Goal: Task Accomplishment & Management: Complete application form

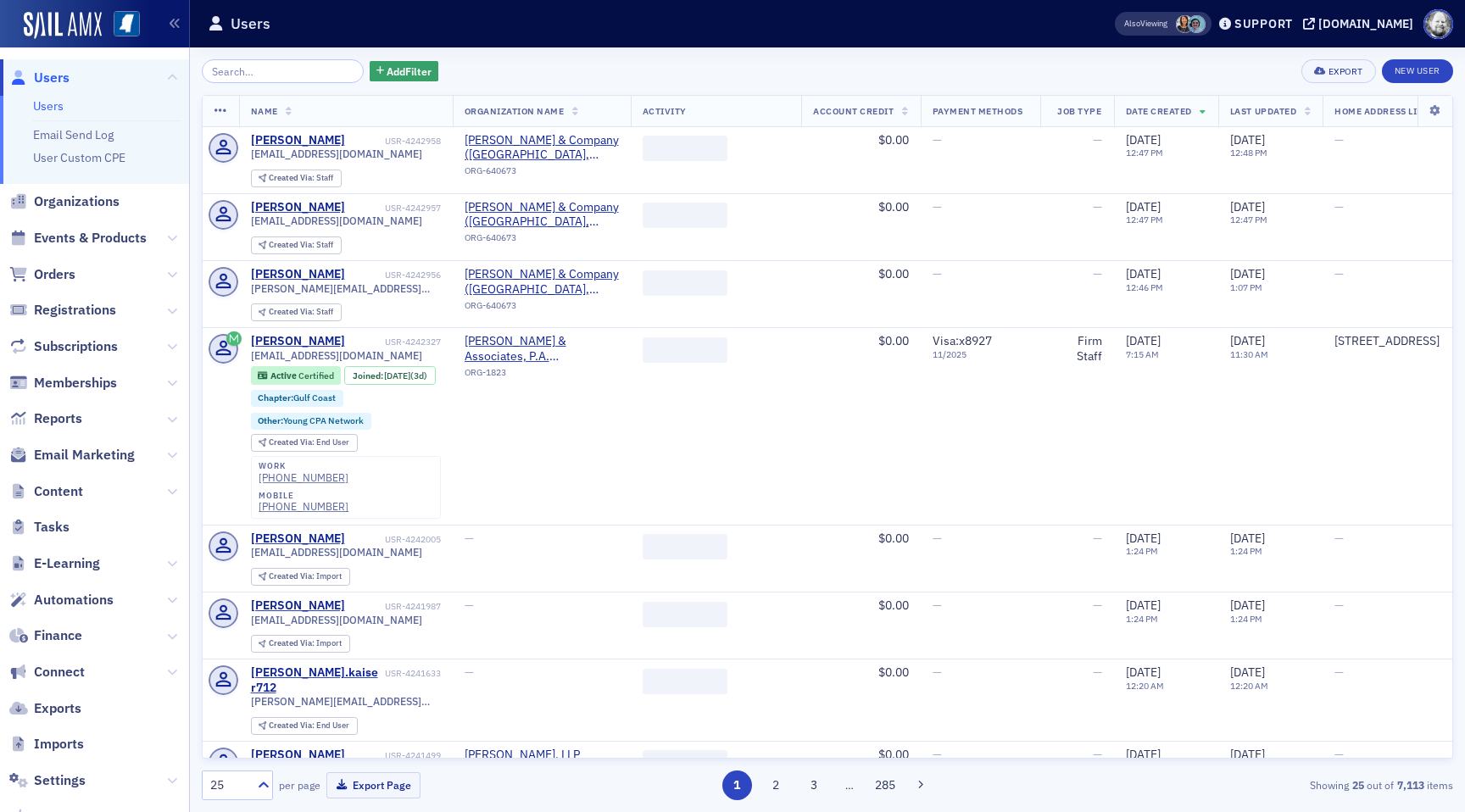
click at [251, 73] on input "search" at bounding box center [282, 71] width 162 height 24
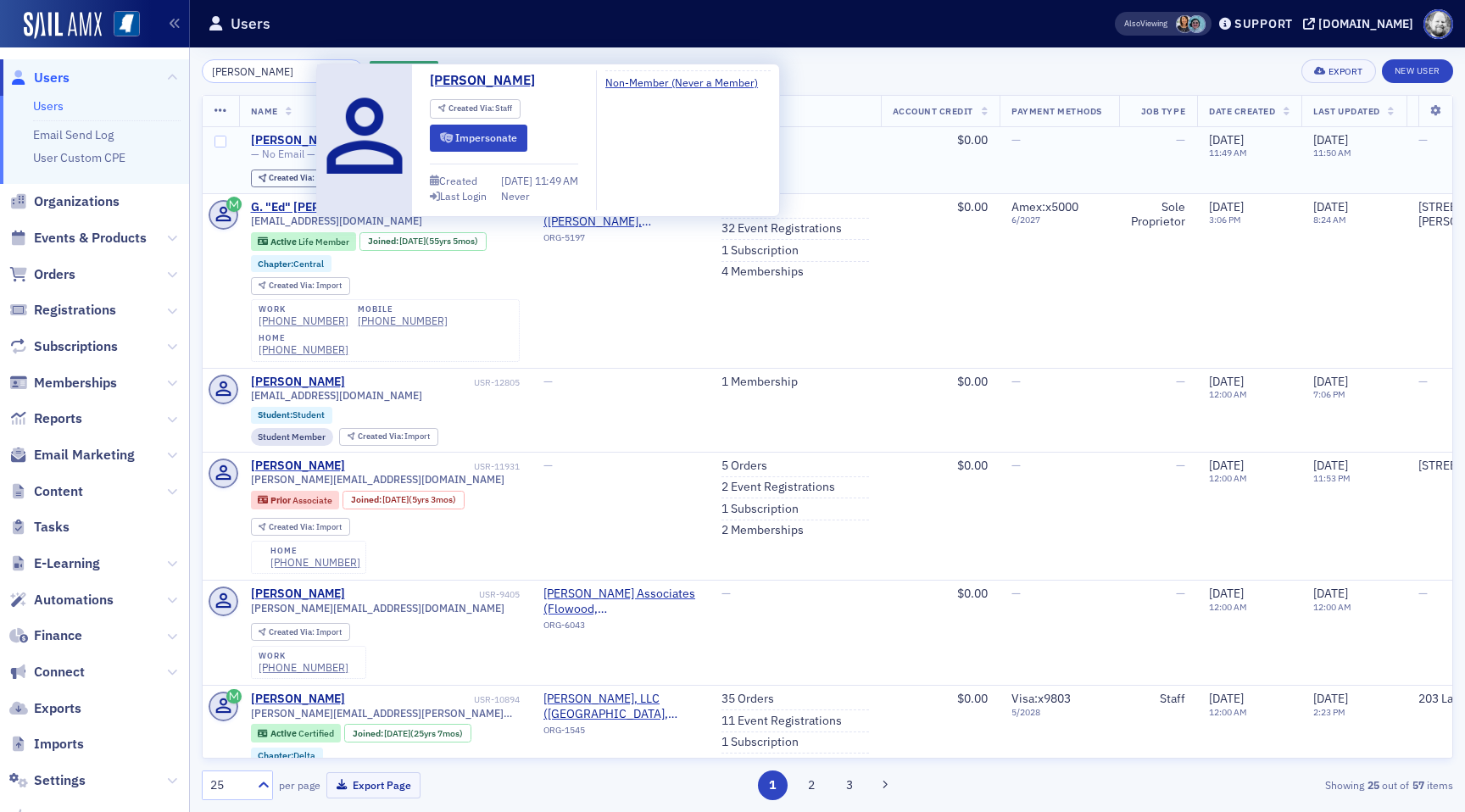
type input "[PERSON_NAME]"
click at [280, 143] on div "[PERSON_NAME]" at bounding box center [298, 141] width 94 height 15
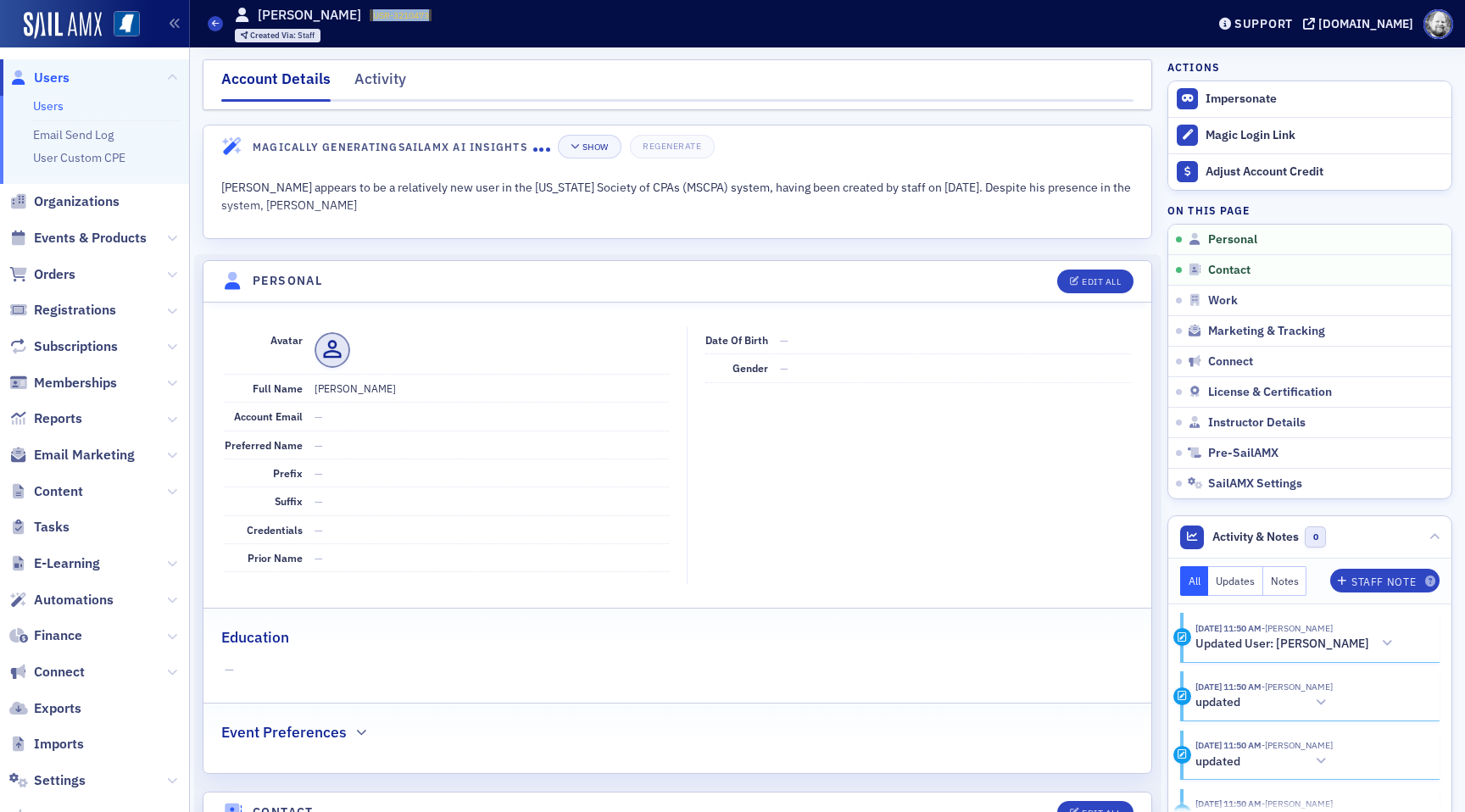
drag, startPoint x: 341, startPoint y: 13, endPoint x: 400, endPoint y: 13, distance: 59.0
click at [401, 13] on span "USR-3210473 3210473" at bounding box center [400, 15] width 62 height 12
copy span "USR-3210473"
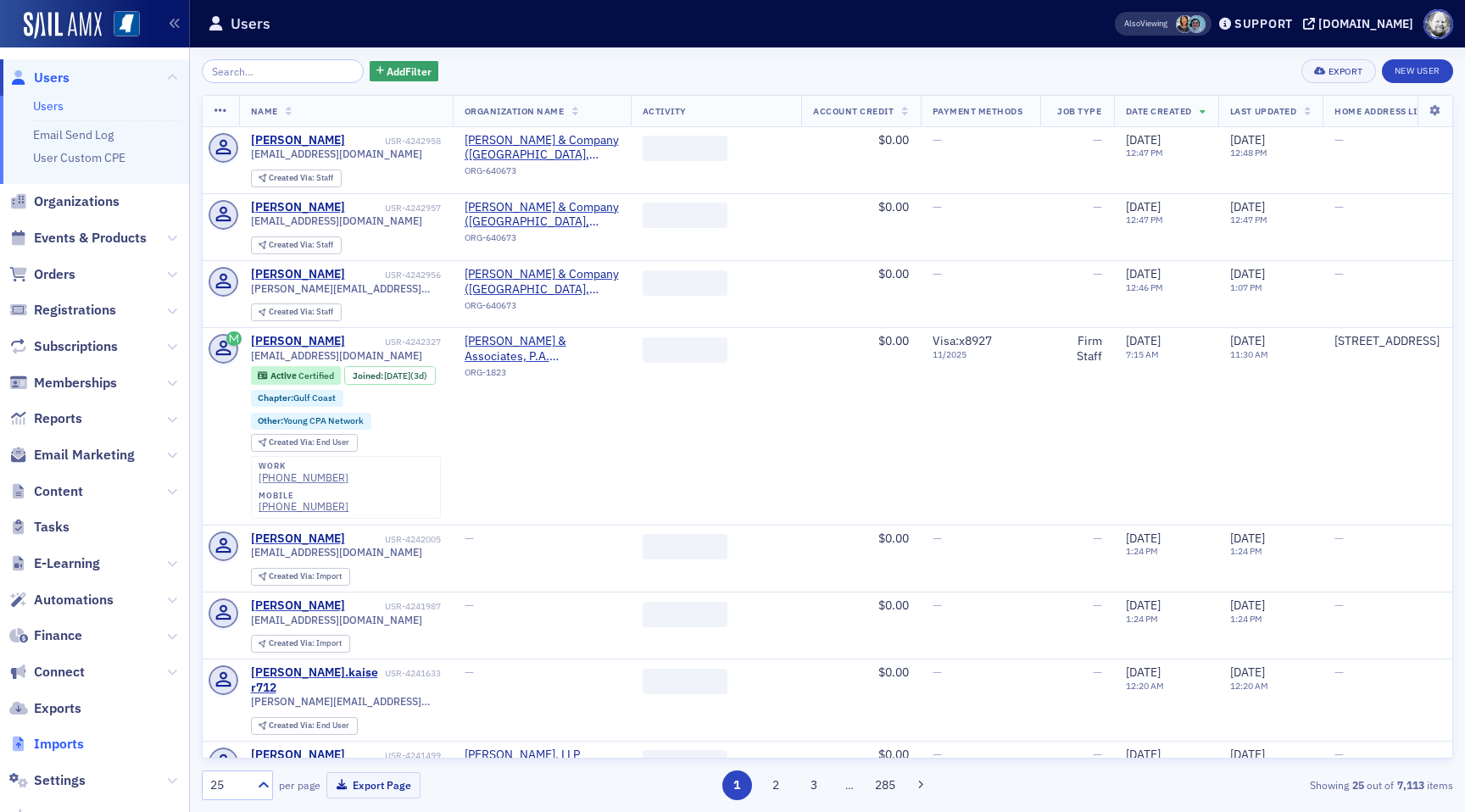
click at [61, 749] on span "Imports" at bounding box center [59, 743] width 50 height 18
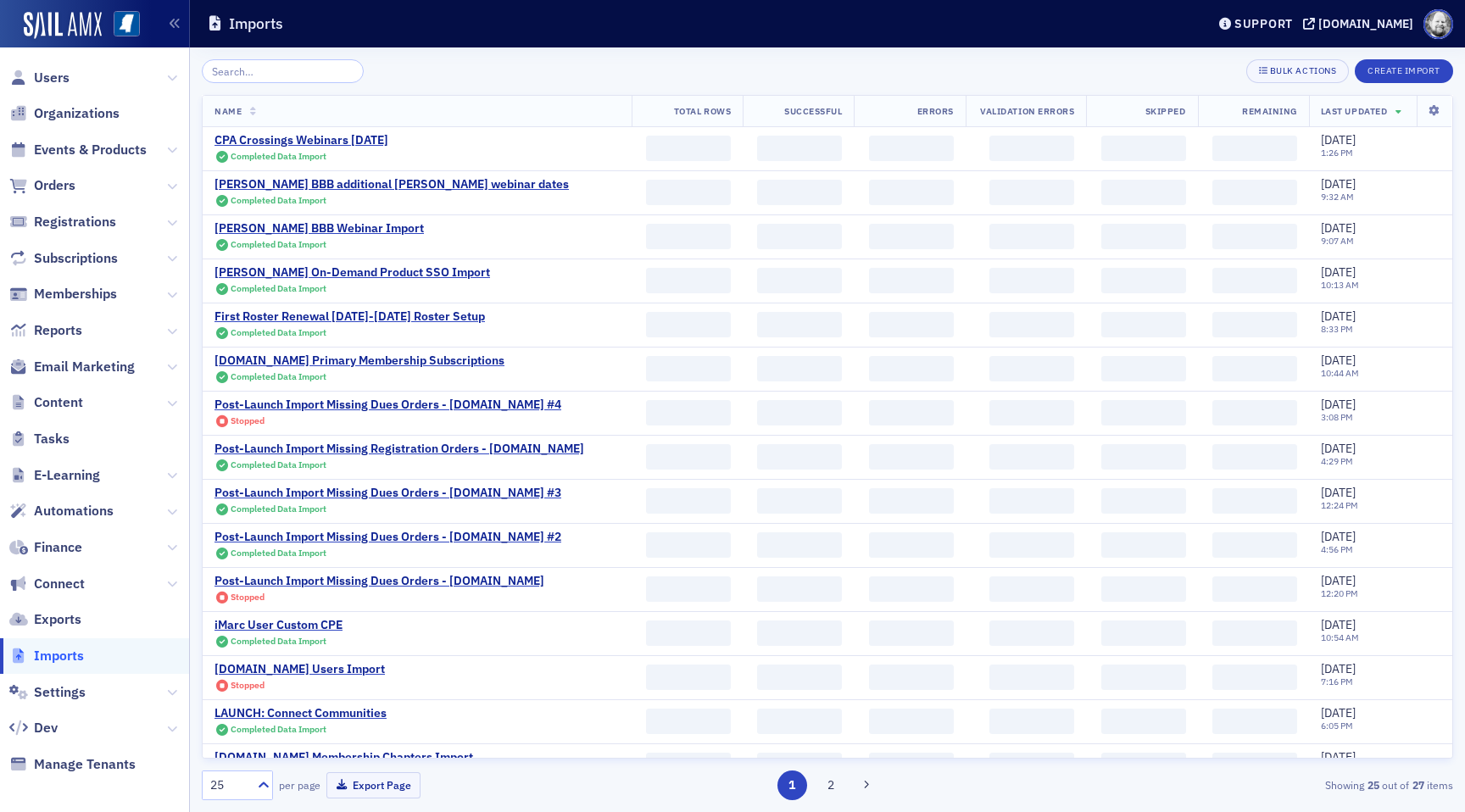
click at [1390, 87] on div "Bulk Actions Create Import Name Total Rows Successful Errors Validation Errors …" at bounding box center [827, 430] width 1251 height 741
click at [1390, 73] on button "Create Import" at bounding box center [1403, 71] width 98 height 24
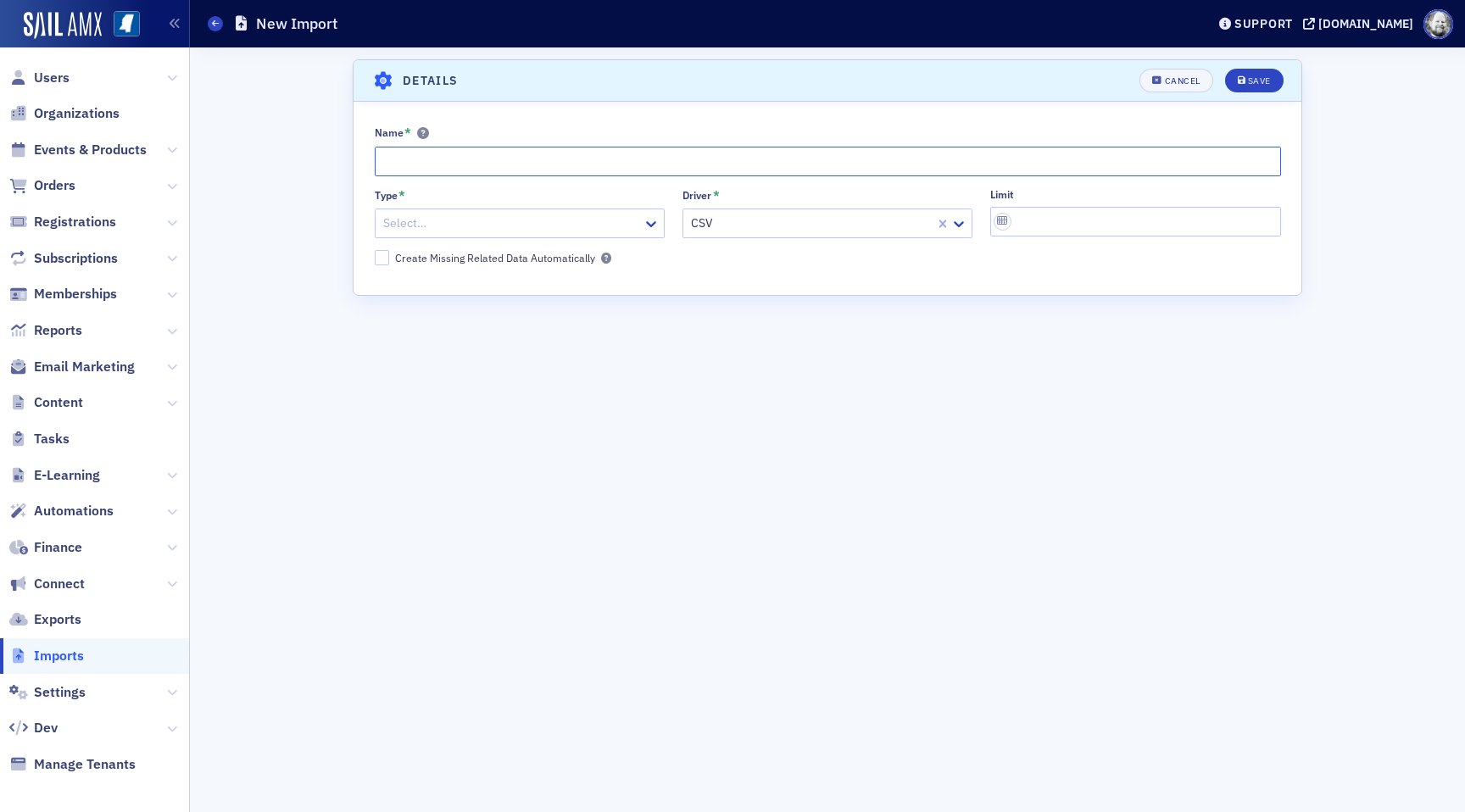
click at [495, 146] on input "Name *" at bounding box center [828, 161] width 906 height 30
paste input "MS Surgent OBB4 webinar"
type input "MS Surgent OBB4 Webinar Import"
click at [599, 225] on div at bounding box center [511, 223] width 259 height 21
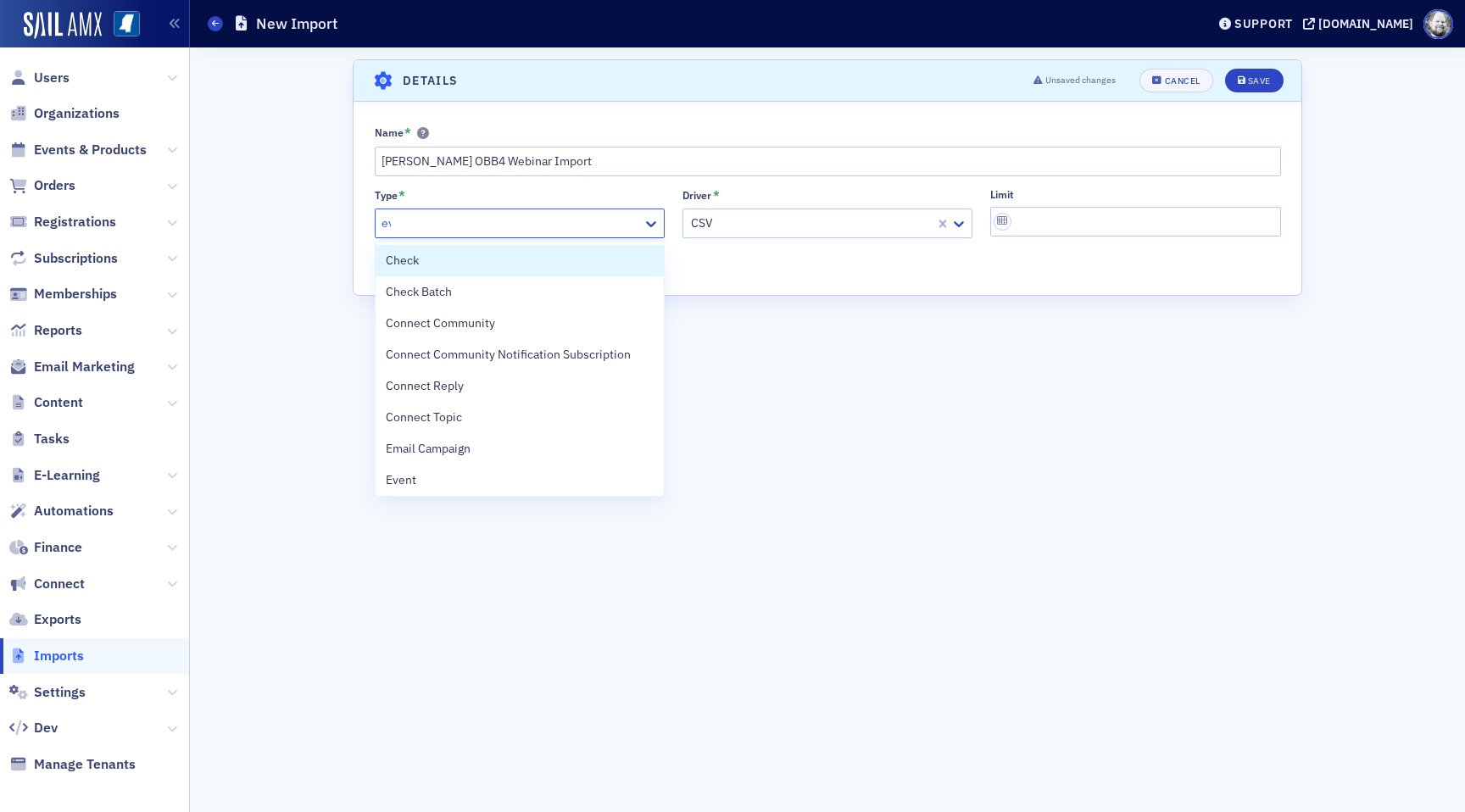
type input "eve"
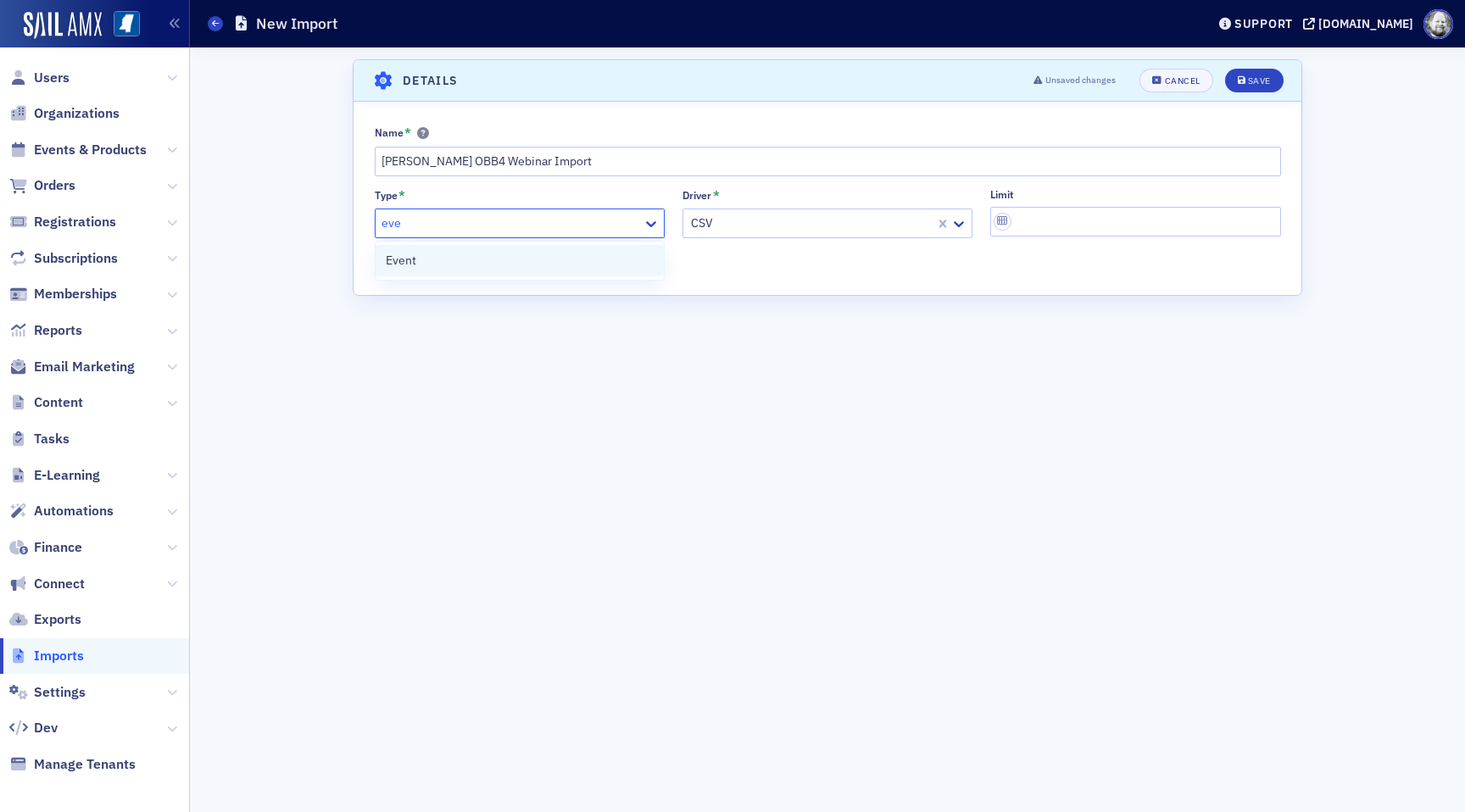
click at [556, 259] on div "Event" at bounding box center [519, 260] width 268 height 17
click at [1251, 77] on div "Save" at bounding box center [1260, 81] width 23 height 10
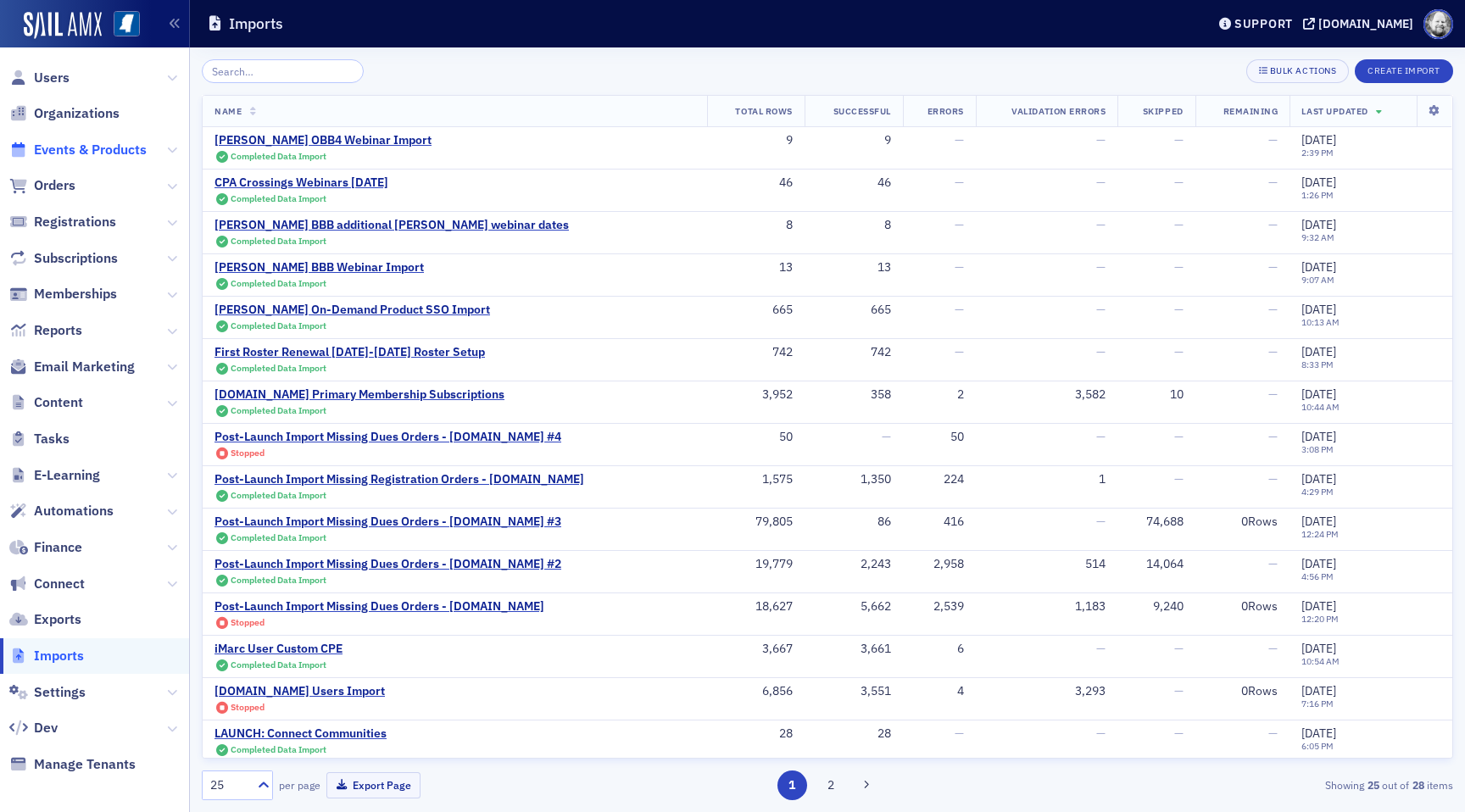
click at [77, 142] on span "Events & Products" at bounding box center [90, 149] width 113 height 18
